Goal: Check status: Check status

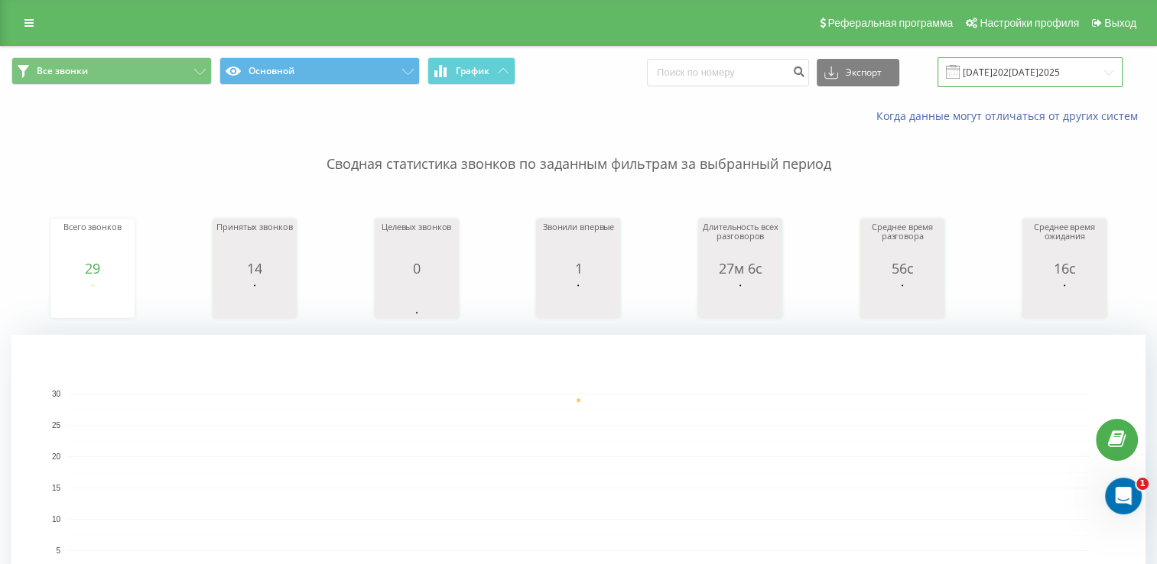
click at [1033, 67] on input "[DATE]202[DATE]2025" at bounding box center [1029, 72] width 185 height 30
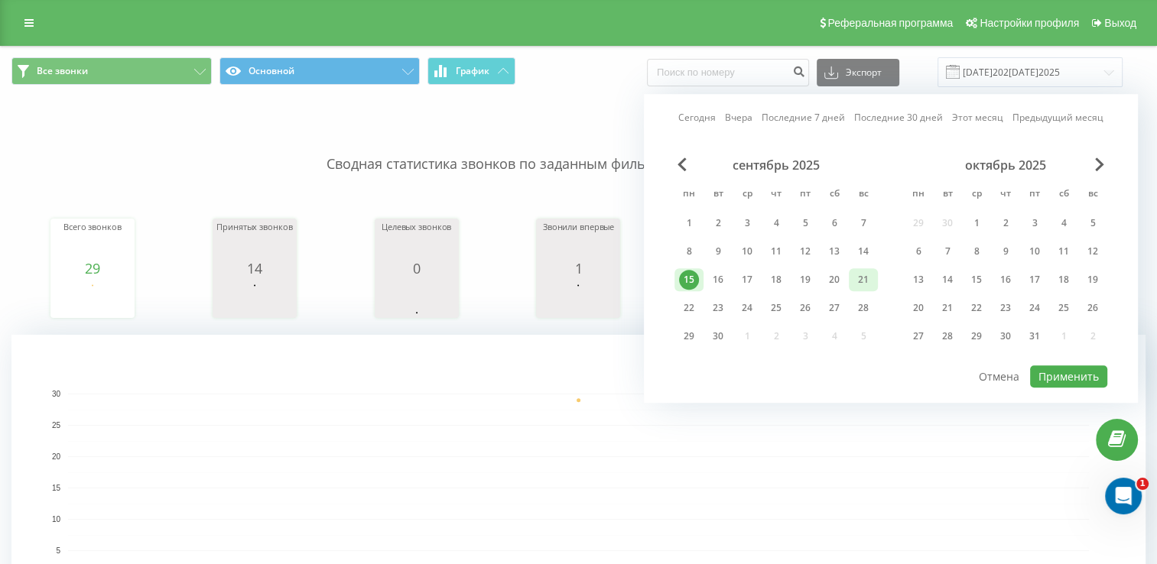
click at [856, 287] on div "21" at bounding box center [863, 280] width 20 height 20
click at [856, 287] on div "21" at bounding box center [863, 279] width 29 height 23
click at [1067, 368] on button "Применить" at bounding box center [1068, 376] width 77 height 22
type input "[DATE] - [DATE]"
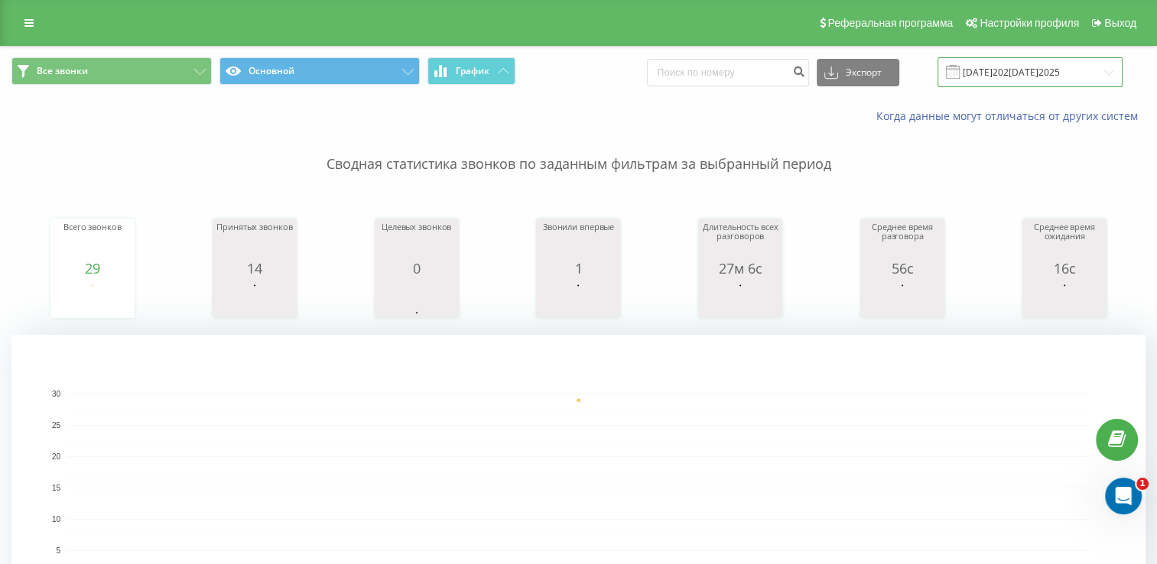
click at [1017, 73] on input "[DATE]202[DATE]2025" at bounding box center [1029, 72] width 185 height 30
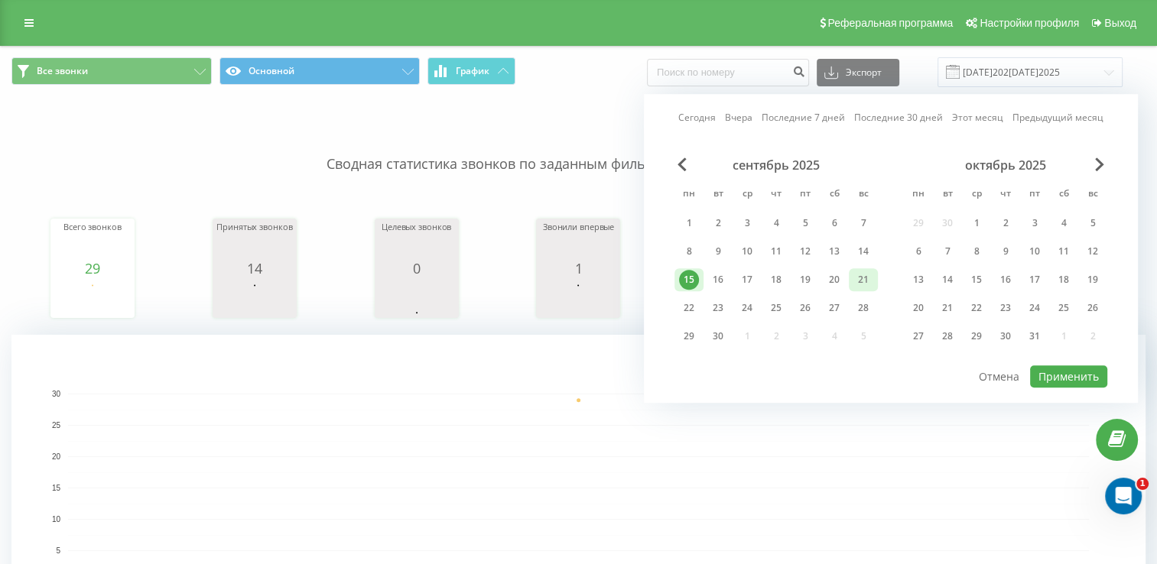
click at [864, 281] on div "21" at bounding box center [863, 280] width 20 height 20
click at [1046, 365] on button "Применить" at bounding box center [1068, 376] width 77 height 22
type input "[DATE] - [DATE]"
